Goal: Task Accomplishment & Management: Manage account settings

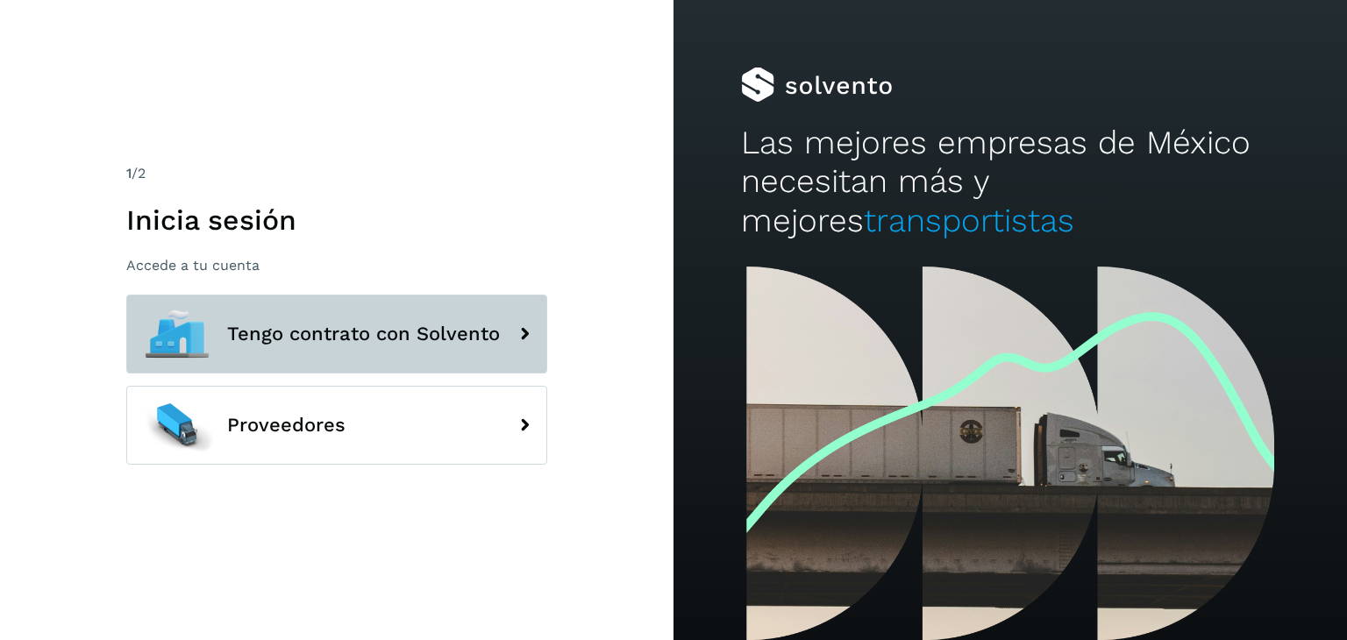
click at [522, 338] on icon at bounding box center [524, 334] width 35 height 35
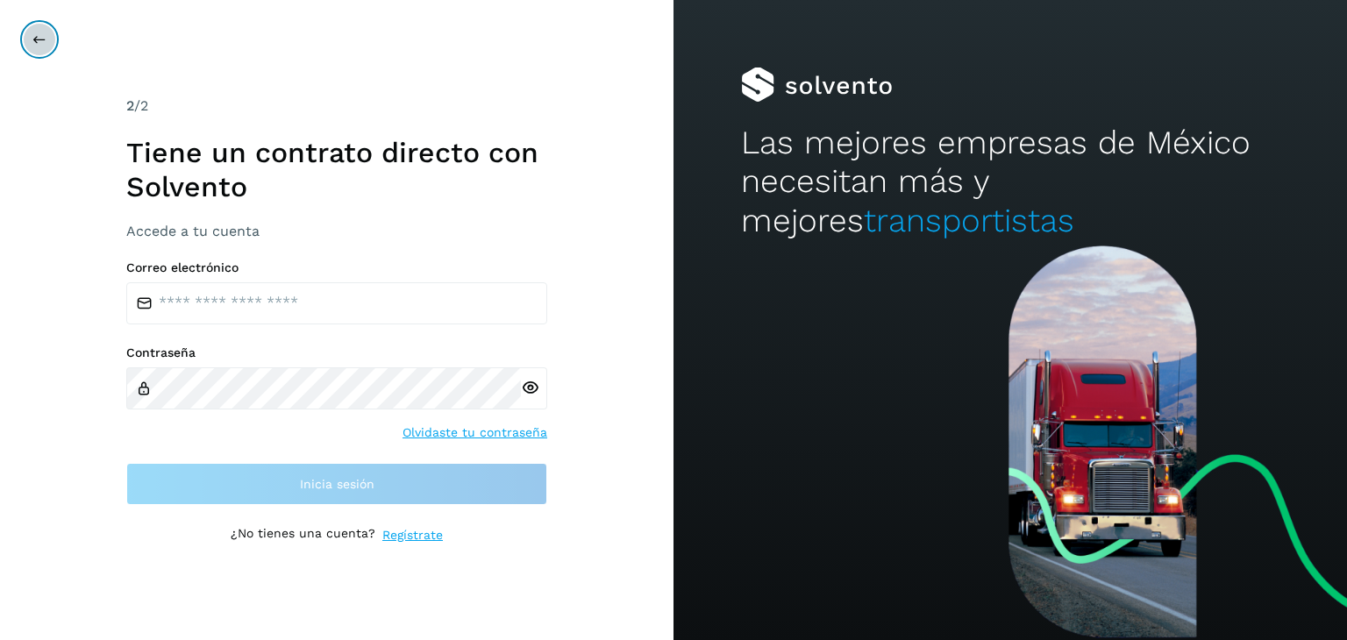
click at [35, 36] on icon at bounding box center [39, 39] width 14 height 14
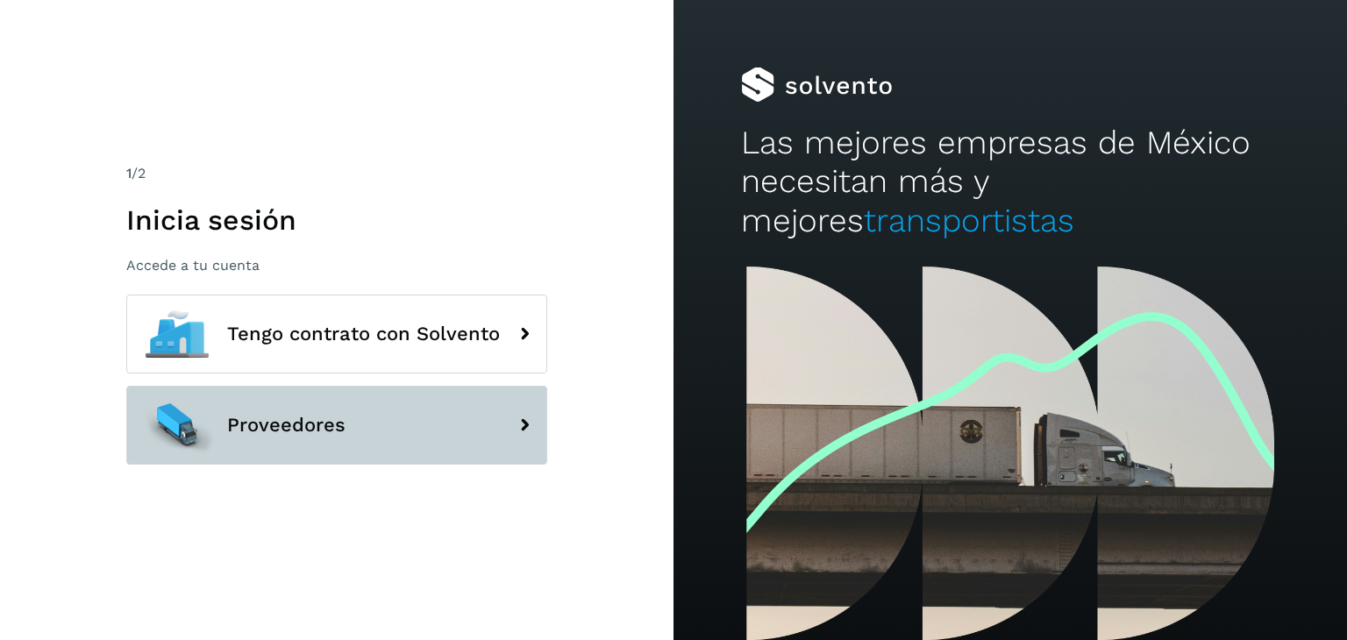
click at [289, 415] on span "Proveedores" at bounding box center [286, 425] width 118 height 21
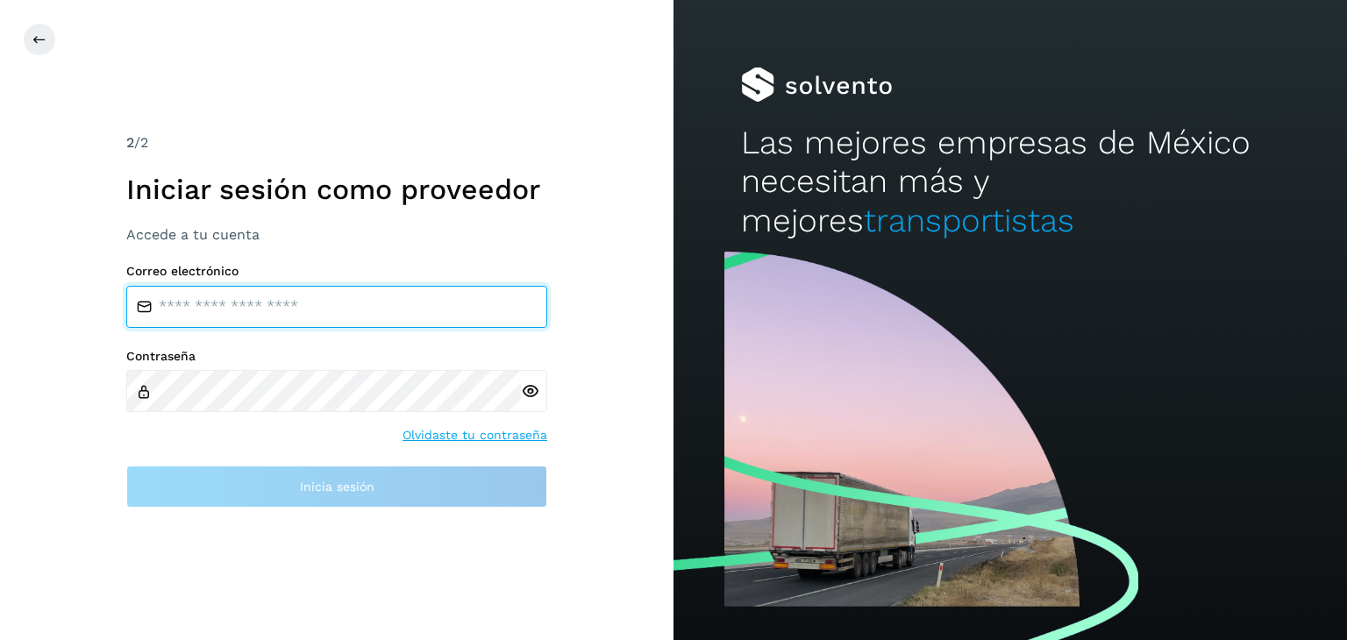
click at [219, 315] on input "email" at bounding box center [336, 307] width 421 height 42
type input "*"
type input "**********"
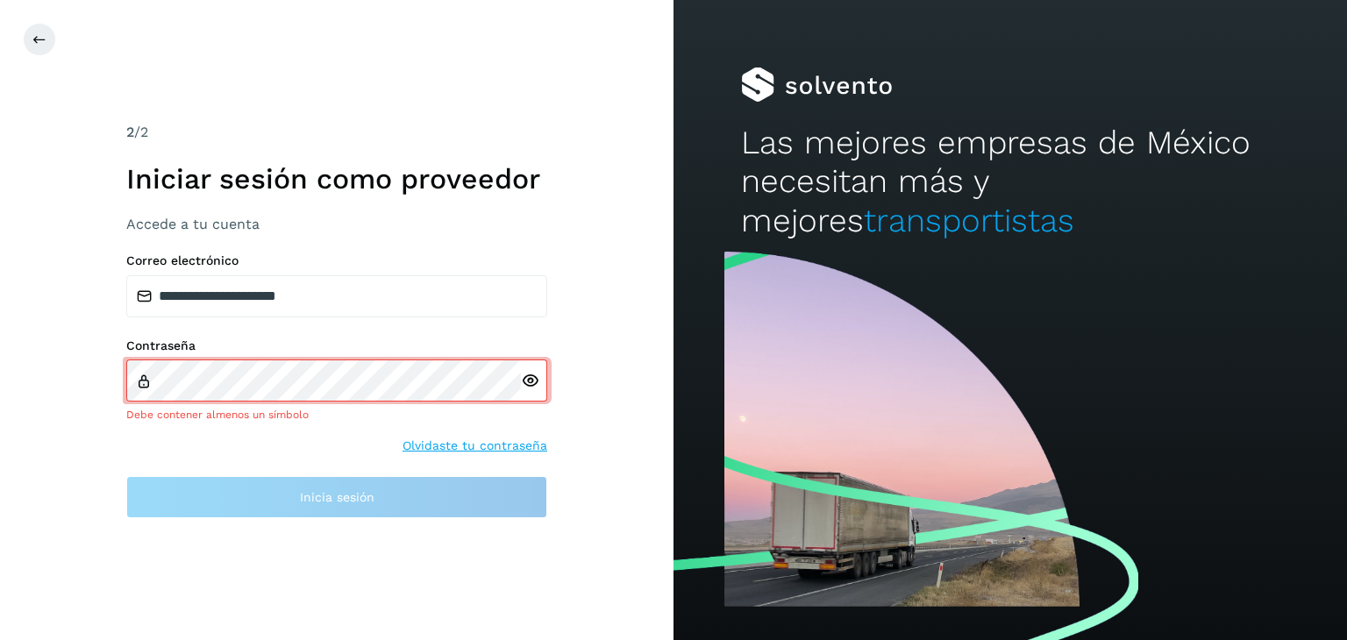
click at [530, 389] on icon at bounding box center [530, 381] width 18 height 18
click at [449, 443] on link "Olvidaste tu contraseña" at bounding box center [475, 446] width 145 height 18
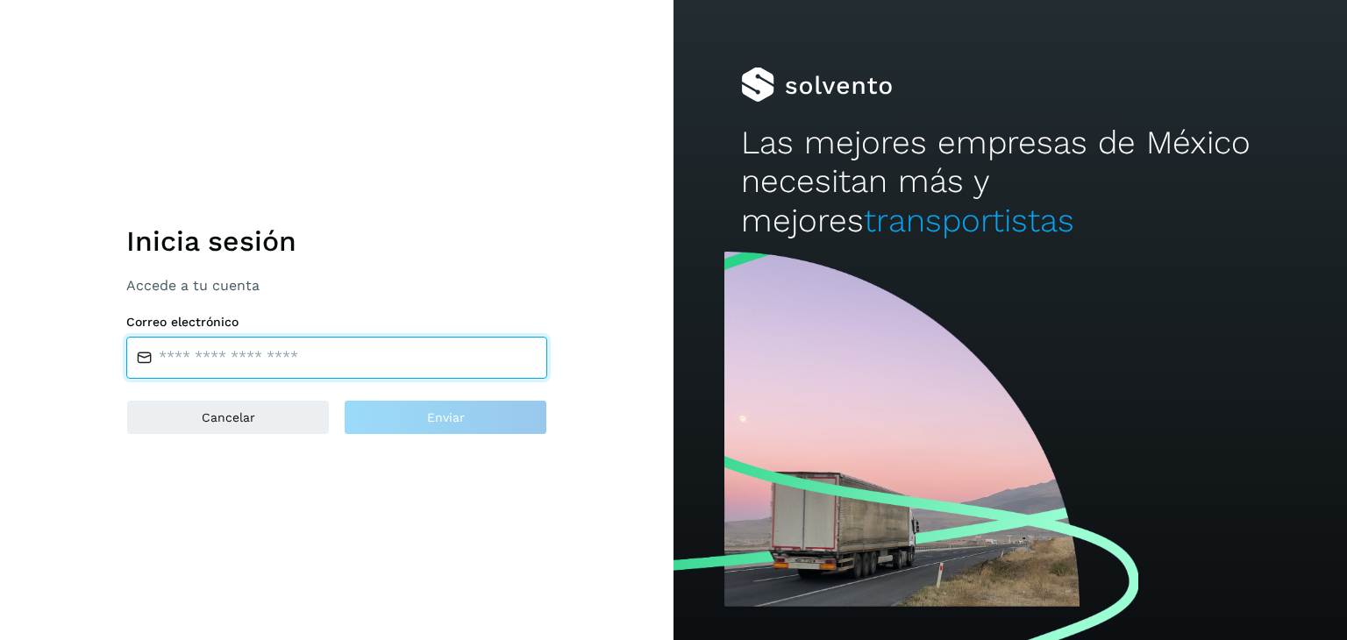
click at [205, 367] on input "email" at bounding box center [336, 358] width 421 height 42
type input "**********"
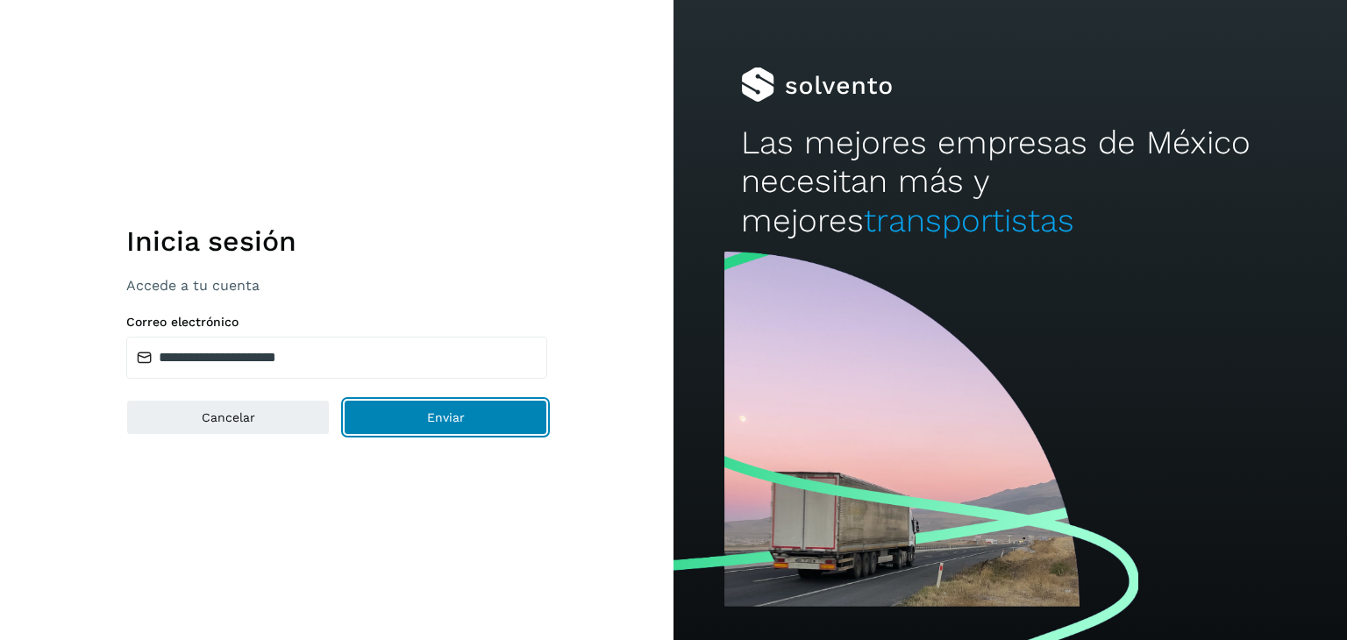
click at [383, 429] on button "Enviar" at bounding box center [445, 417] width 203 height 35
